Goal: Check status: Check status

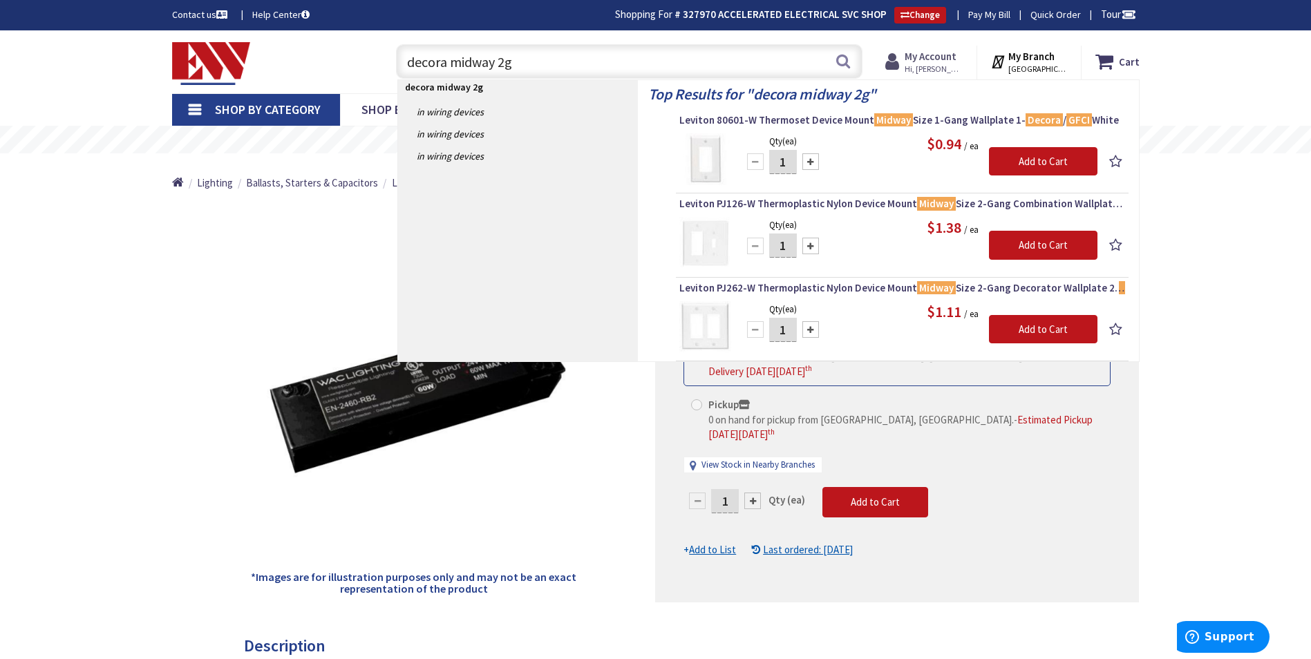
click at [935, 55] on strong "My Account" at bounding box center [931, 56] width 52 height 13
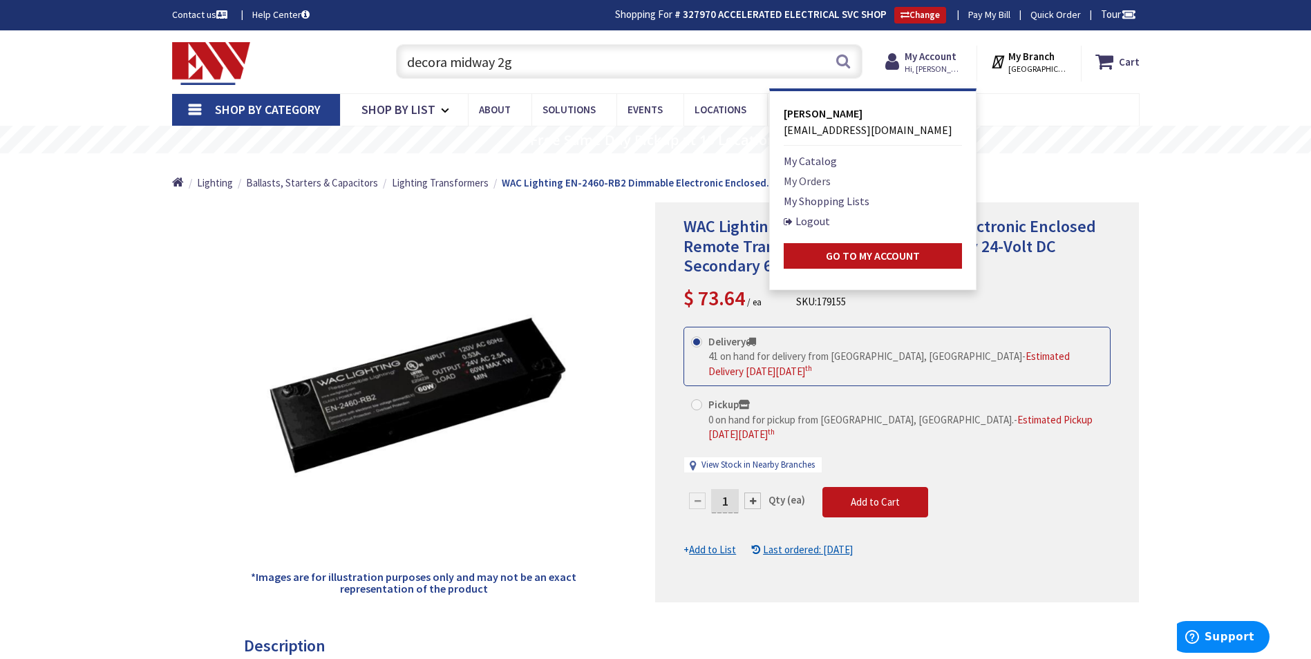
click at [799, 178] on link "My Orders" at bounding box center [807, 181] width 47 height 17
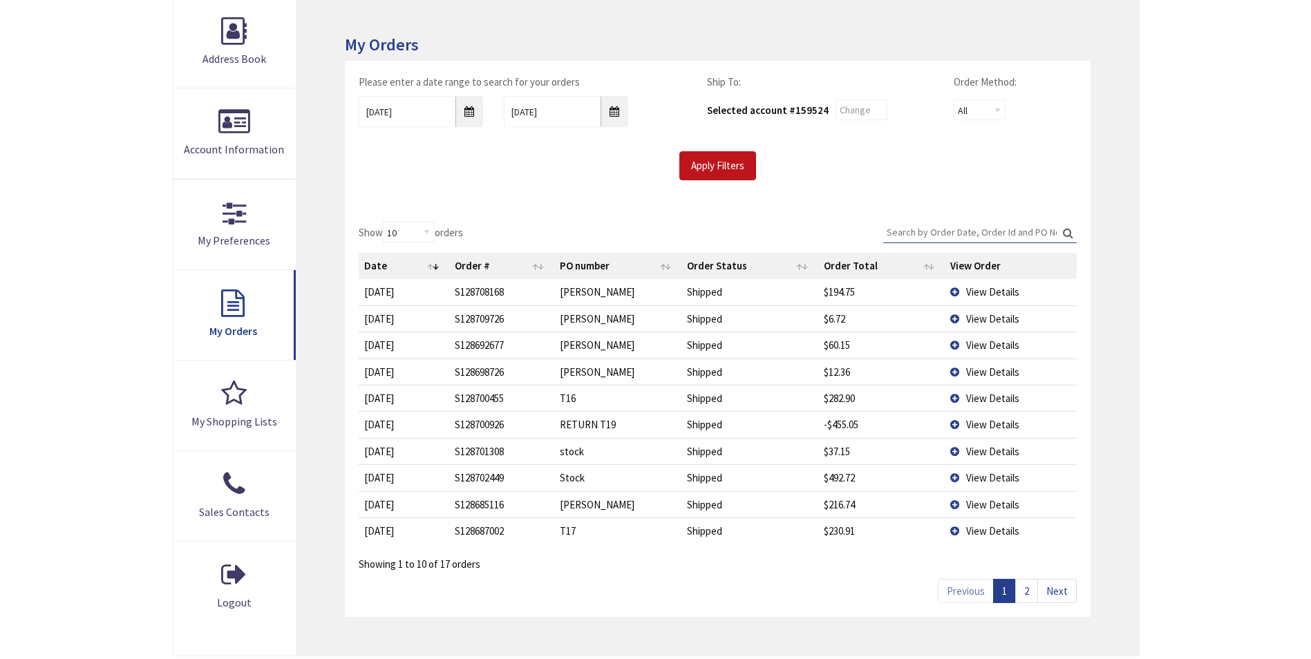
scroll to position [209, 0]
click at [967, 395] on span "View Details" at bounding box center [992, 397] width 53 height 13
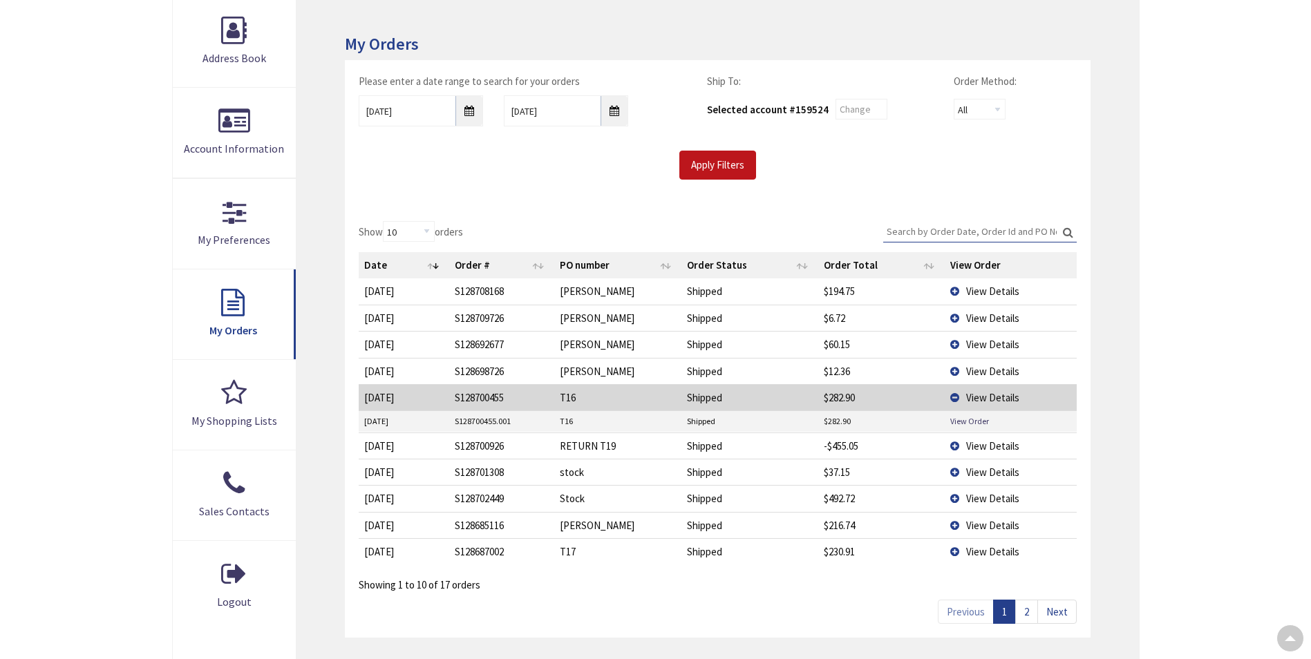
scroll to position [0, 0]
